Goal: Information Seeking & Learning: Compare options

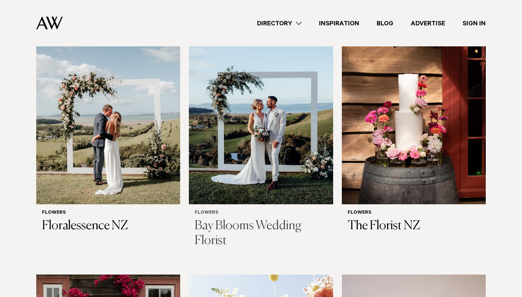
scroll to position [256, 0]
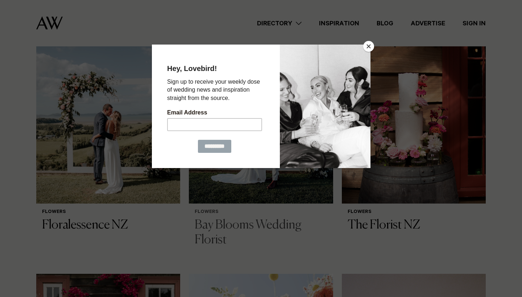
click at [367, 42] on button "Close" at bounding box center [368, 46] width 11 height 11
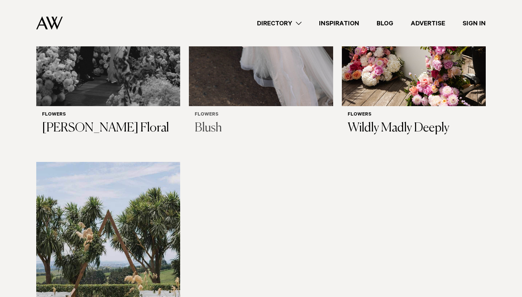
scroll to position [897, 0]
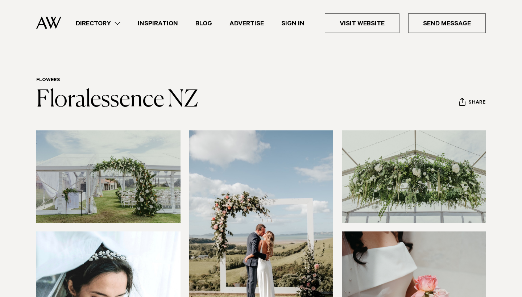
click at [124, 147] on img at bounding box center [108, 177] width 144 height 92
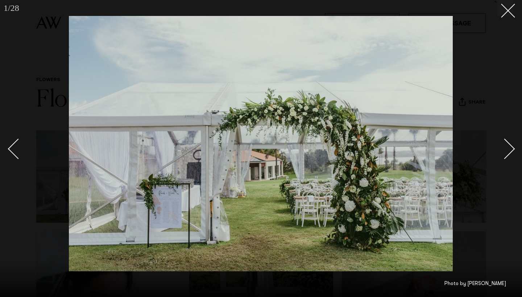
click at [507, 142] on div "Next slide" at bounding box center [505, 149] width 21 height 21
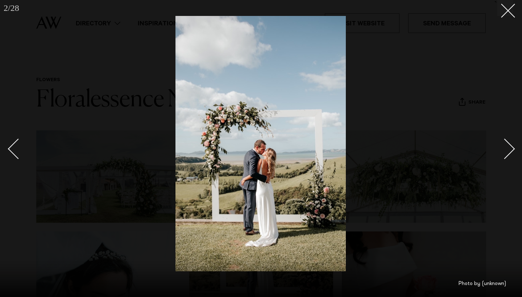
click at [507, 142] on div "Next slide" at bounding box center [505, 149] width 21 height 21
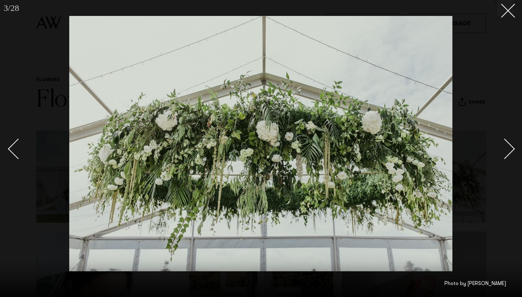
click at [507, 142] on div "Next slide" at bounding box center [505, 149] width 21 height 21
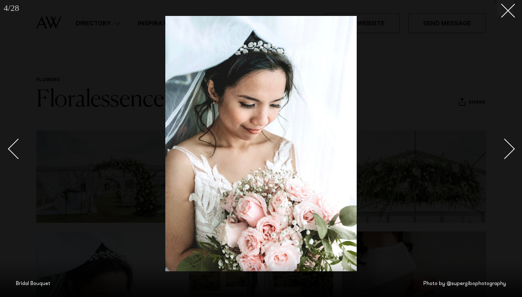
click at [507, 142] on div "Next slide" at bounding box center [505, 149] width 21 height 21
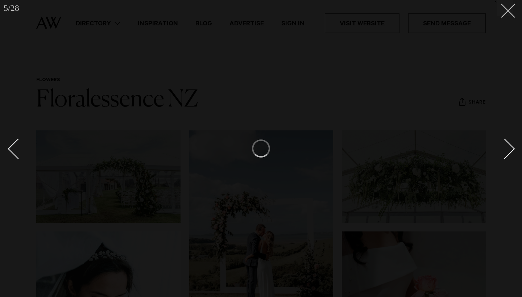
click at [509, 12] on line at bounding box center [508, 10] width 13 height 13
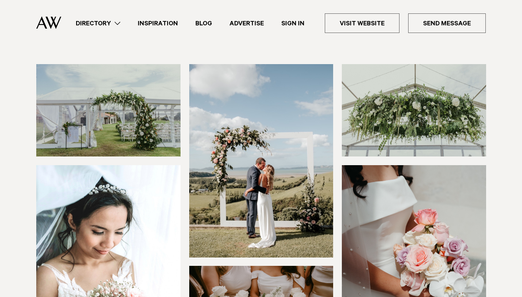
scroll to position [128, 0]
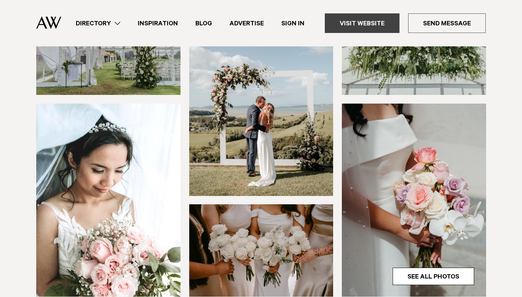
click at [346, 15] on link "Visit Website" at bounding box center [362, 23] width 75 height 20
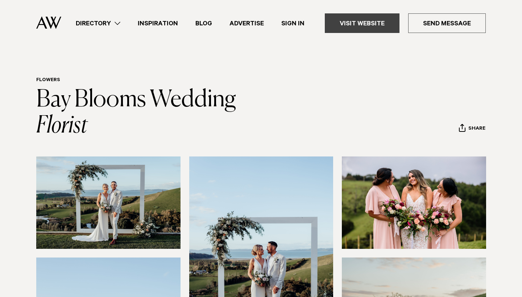
click at [364, 20] on link "Visit Website" at bounding box center [362, 23] width 75 height 20
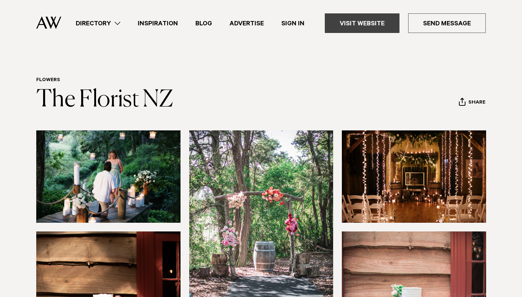
click at [375, 23] on link "Visit Website" at bounding box center [362, 23] width 75 height 20
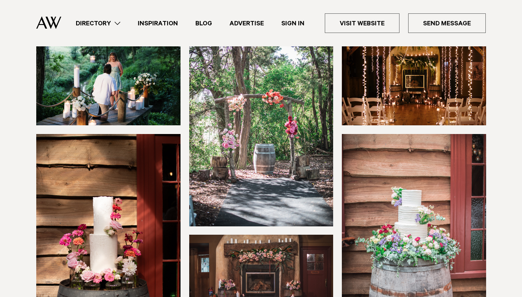
scroll to position [12, 0]
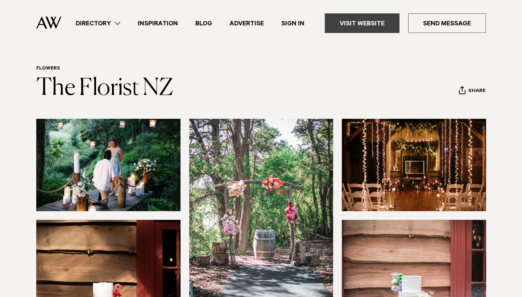
click at [373, 29] on link "Visit Website" at bounding box center [362, 23] width 75 height 20
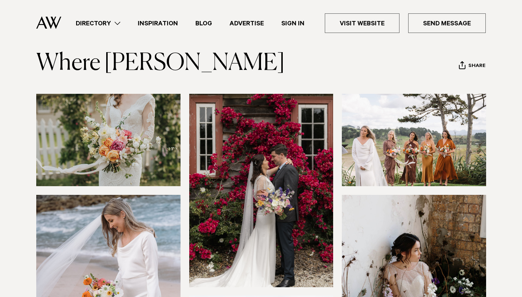
scroll to position [63, 0]
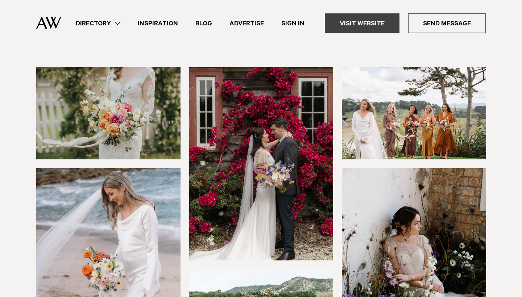
click at [378, 28] on link "Visit Website" at bounding box center [362, 23] width 75 height 20
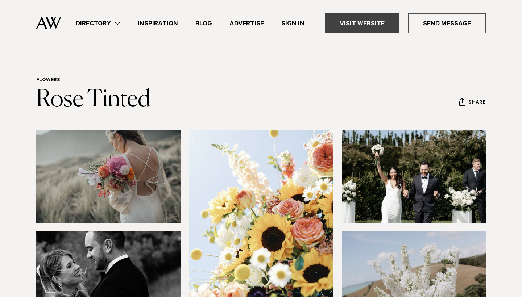
click at [379, 26] on link "Visit Website" at bounding box center [362, 23] width 75 height 20
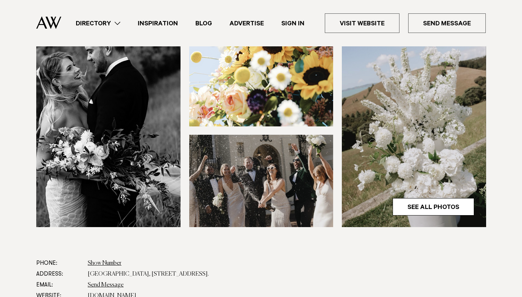
scroll to position [197, 0]
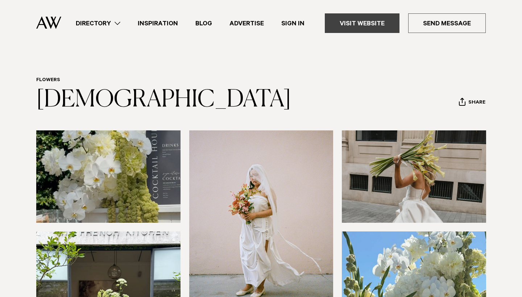
click at [365, 21] on link "Visit Website" at bounding box center [362, 23] width 75 height 20
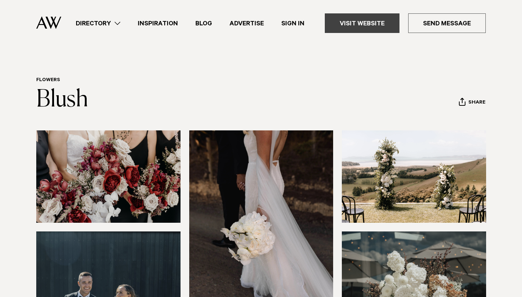
click at [375, 26] on link "Visit Website" at bounding box center [362, 23] width 75 height 20
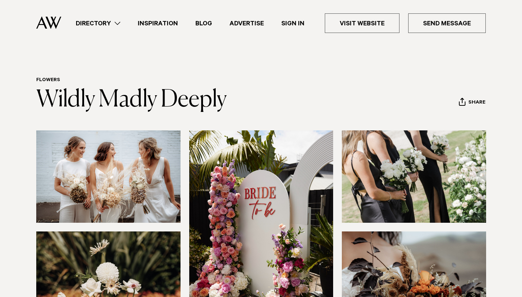
click at [375, 35] on div "Directory Hair & Makeup Flowers Venues Cakes & Sweets" at bounding box center [276, 23] width 419 height 46
click at [377, 22] on link "Visit Website" at bounding box center [362, 23] width 75 height 20
